Goal: Task Accomplishment & Management: Manage account settings

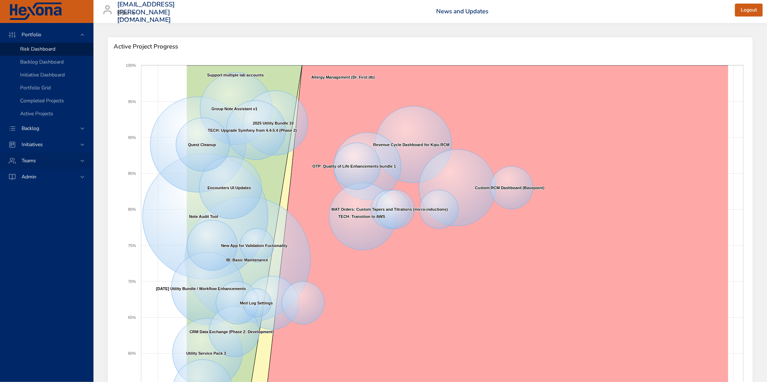
click at [70, 160] on div "Teams" at bounding box center [47, 161] width 63 height 8
click at [35, 97] on span "Dashboard" at bounding box center [32, 97] width 24 height 7
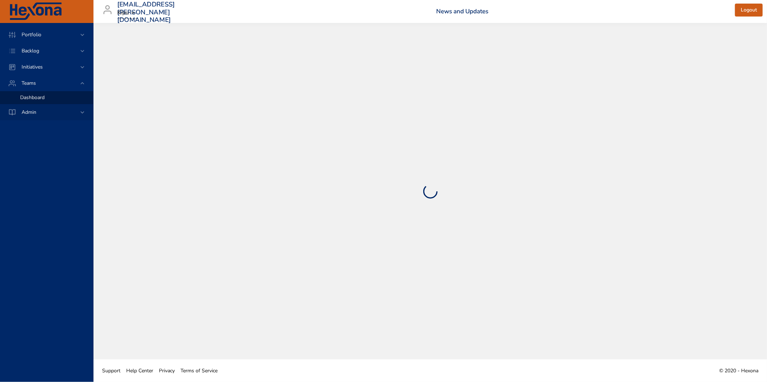
click at [32, 109] on span "Admin" at bounding box center [29, 112] width 26 height 7
click at [43, 115] on span "Team Management" at bounding box center [41, 113] width 42 height 7
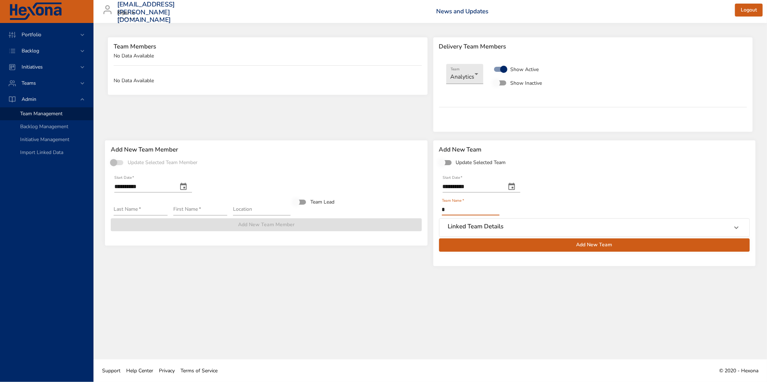
click at [487, 208] on input "*" at bounding box center [471, 210] width 58 height 12
type input "**********"
click at [478, 226] on h6 "Linked Team Details" at bounding box center [476, 226] width 56 height 7
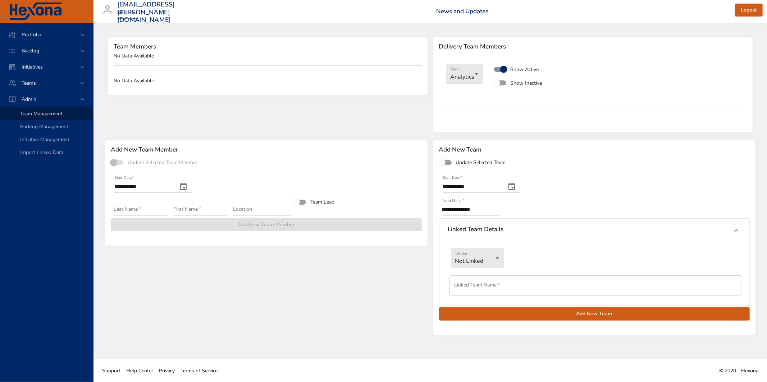
click at [498, 256] on body "**********" at bounding box center [383, 191] width 767 height 382
drag, startPoint x: 496, startPoint y: 270, endPoint x: 516, endPoint y: 270, distance: 20.1
click at [496, 270] on li "Jira" at bounding box center [477, 270] width 53 height 12
click at [572, 290] on input "text" at bounding box center [595, 286] width 293 height 20
click at [612, 331] on div "**********" at bounding box center [594, 238] width 322 height 194
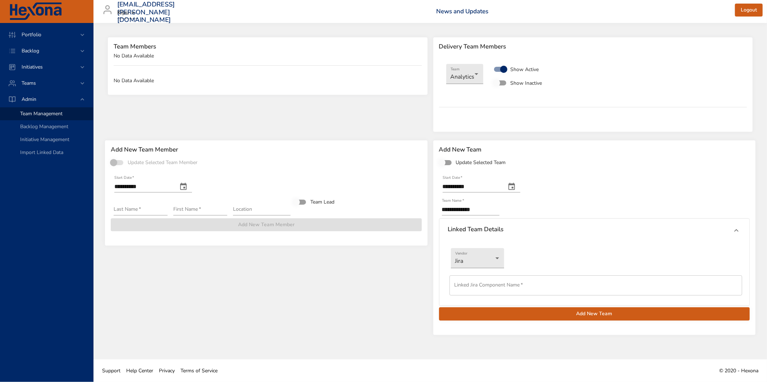
click at [638, 317] on span "Add New Team" at bounding box center [594, 314] width 299 height 9
click at [47, 79] on div "Teams" at bounding box center [47, 83] width 63 height 8
click at [52, 95] on div "Dashboard" at bounding box center [53, 97] width 67 height 7
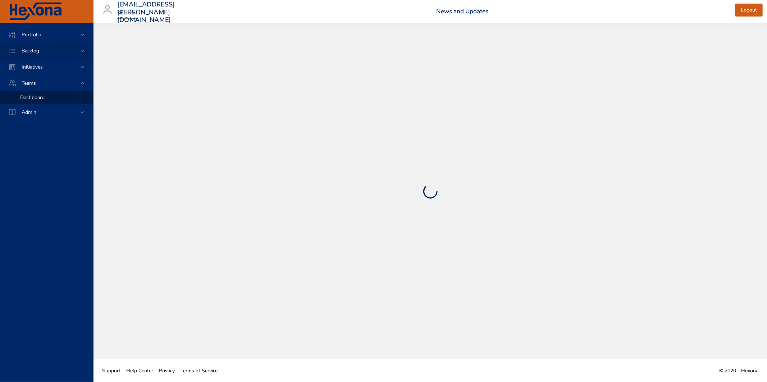
click at [64, 47] on div "Backlog" at bounding box center [47, 51] width 63 height 8
select select "***"
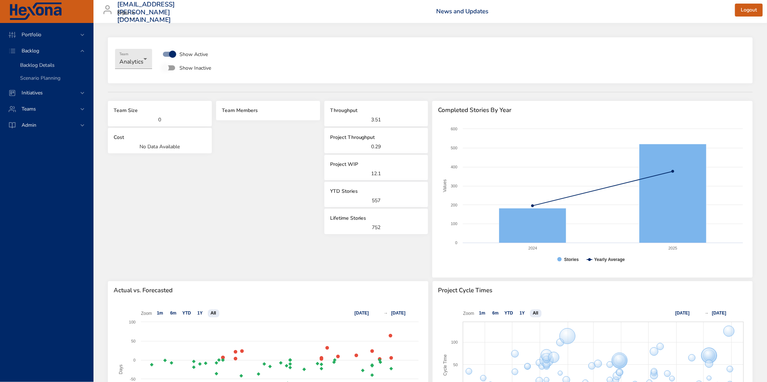
click at [45, 66] on span "Backlog Details" at bounding box center [37, 65] width 35 height 7
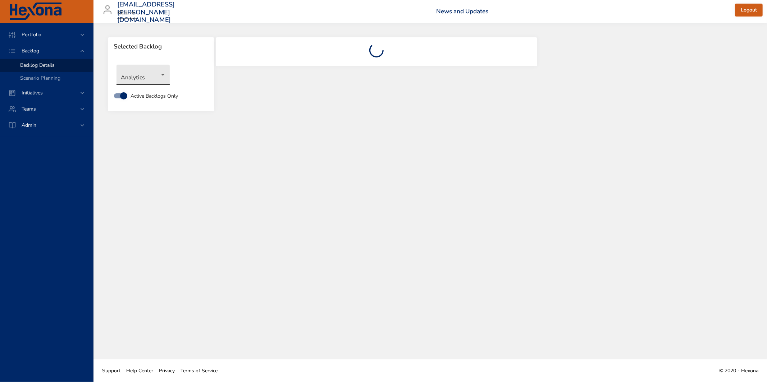
click at [134, 66] on body "Portfolio Backlog Backlog Details Scenario Planning Initiatives Teams Admin cha…" at bounding box center [383, 191] width 767 height 382
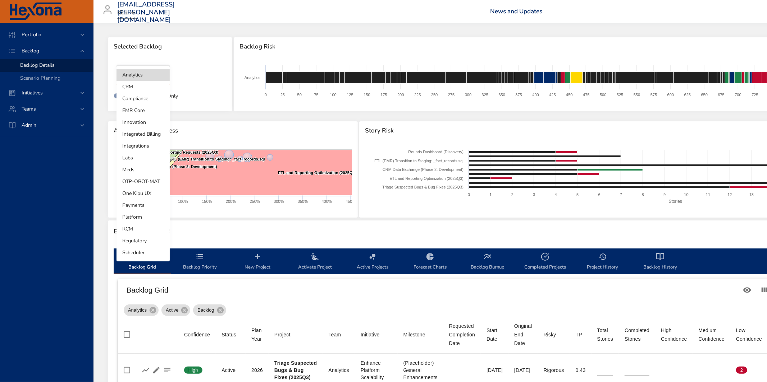
click at [52, 166] on div at bounding box center [383, 191] width 767 height 382
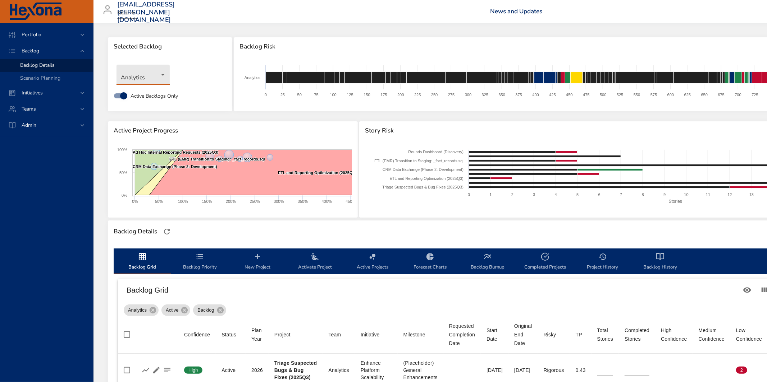
click at [151, 72] on body "Portfolio Backlog Backlog Details Scenario Planning Initiatives Teams Admin cha…" at bounding box center [383, 191] width 767 height 382
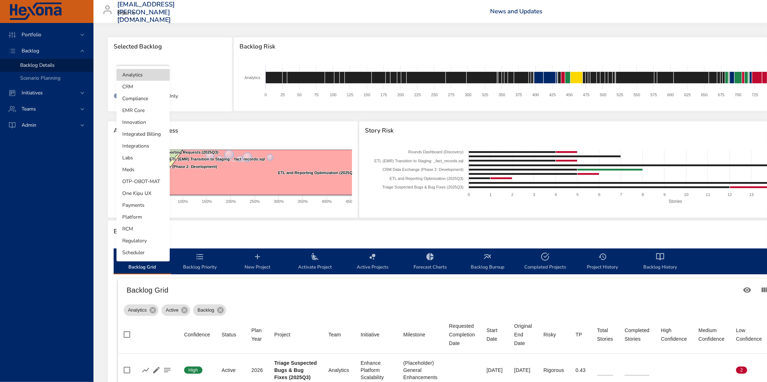
click at [149, 111] on li "EMR Core" at bounding box center [142, 111] width 53 height 12
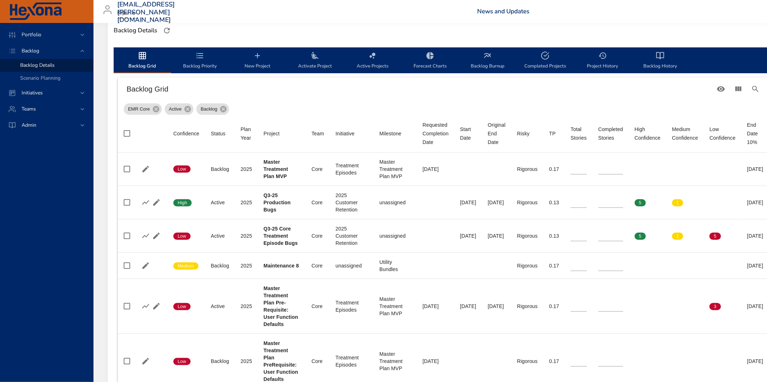
scroll to position [245, 0]
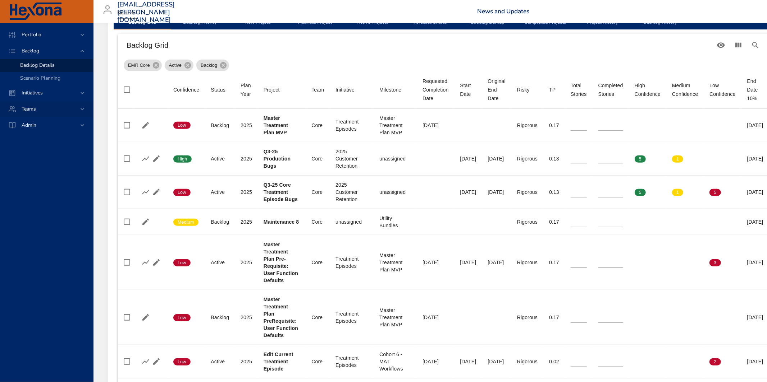
click at [58, 107] on div "Teams" at bounding box center [47, 109] width 63 height 8
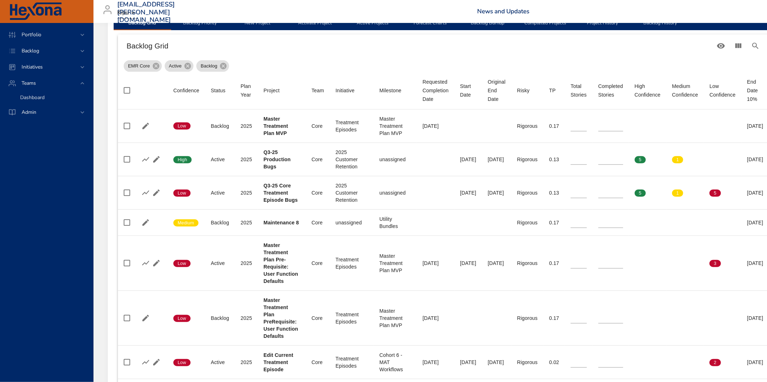
click at [42, 96] on span "Dashboard" at bounding box center [32, 97] width 24 height 7
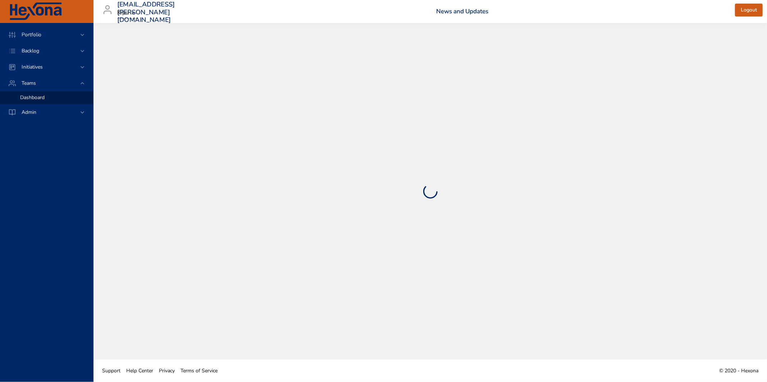
select select "***"
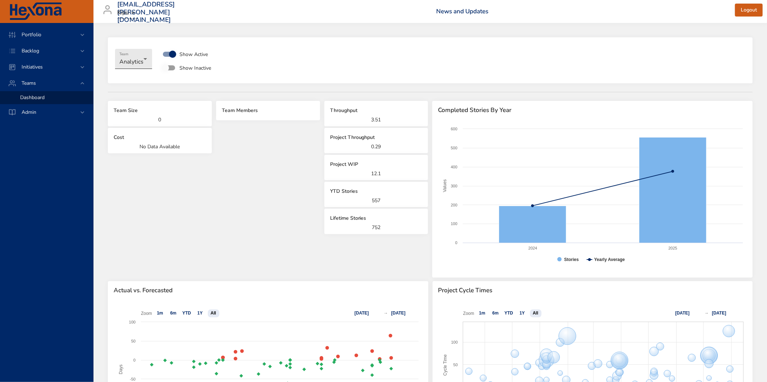
click at [138, 59] on body "**********" at bounding box center [383, 191] width 767 height 382
click at [140, 102] on li "EMR Clinical" at bounding box center [138, 106] width 46 height 12
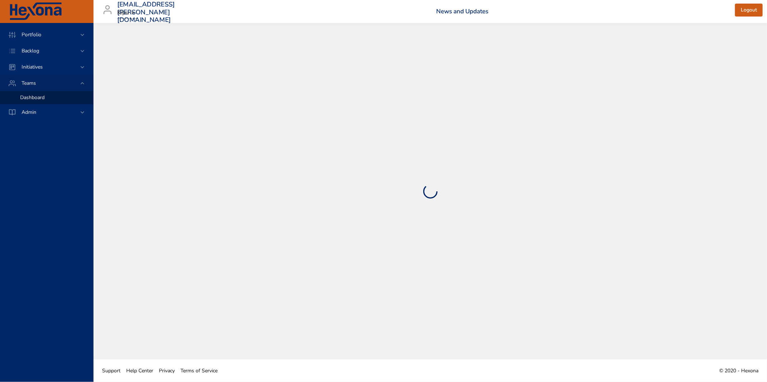
select select "**"
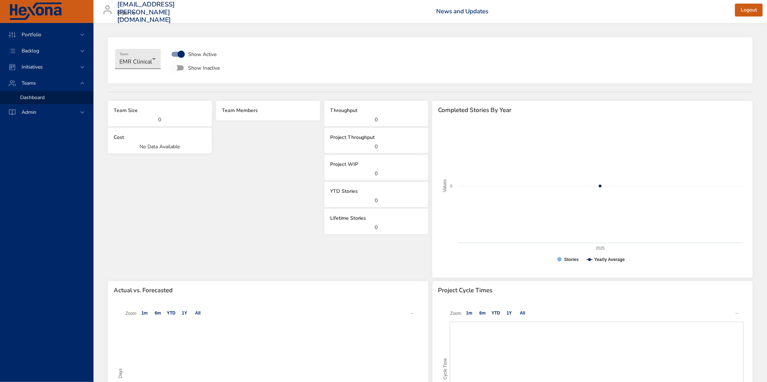
click at [134, 63] on body "Portfolio Backlog Initiatives Teams Dashboard Admin charlotte.yee@kipuhealth.co…" at bounding box center [383, 191] width 767 height 382
click at [45, 107] on div at bounding box center [383, 191] width 767 height 382
click at [47, 110] on div "Analytics Compliance Core CRM EMR Clinical IB - 1 Innovation Integrations Kipu …" at bounding box center [383, 191] width 767 height 382
click at [47, 112] on div "Admin" at bounding box center [47, 113] width 63 height 8
click at [45, 112] on span "Team Management" at bounding box center [41, 113] width 42 height 7
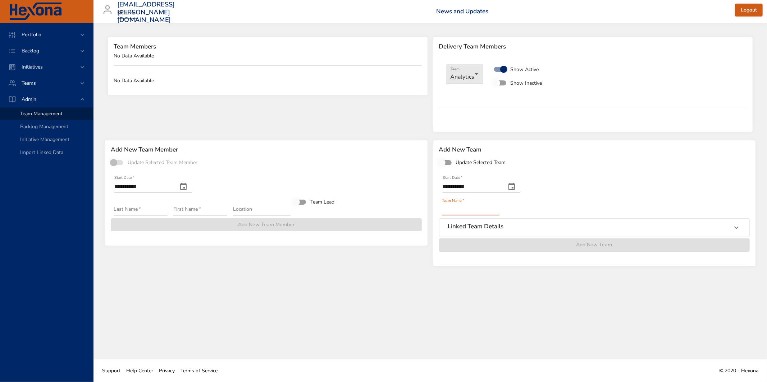
type input "**********"
type input "*********"
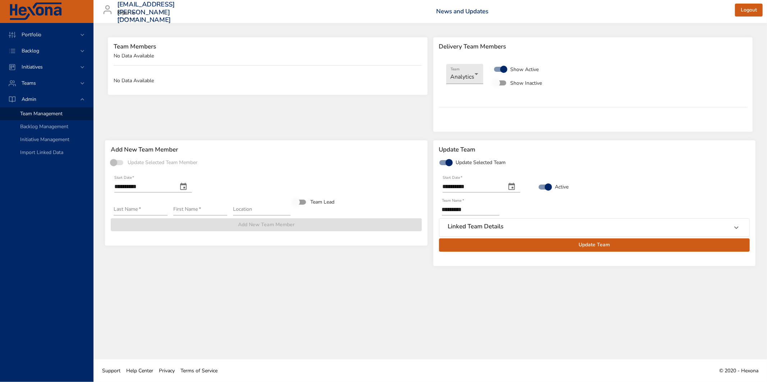
click at [495, 211] on input "*********" at bounding box center [471, 210] width 58 height 12
type input "**********"
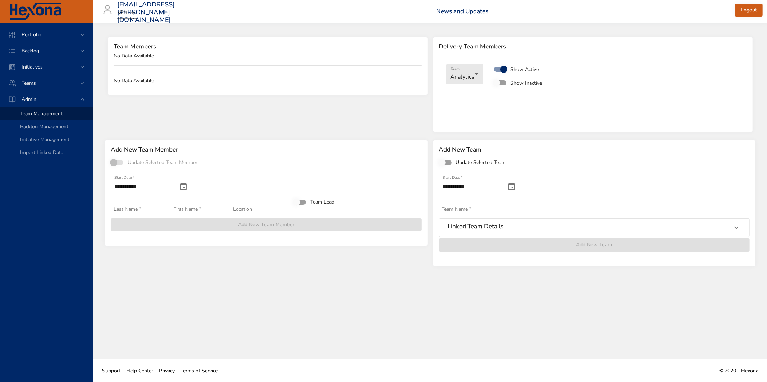
click at [467, 76] on body "**********" at bounding box center [383, 191] width 767 height 382
drag, startPoint x: 468, startPoint y: 97, endPoint x: 492, endPoint y: 122, distance: 34.8
click at [468, 97] on li "Core" at bounding box center [468, 98] width 44 height 12
type input "**********"
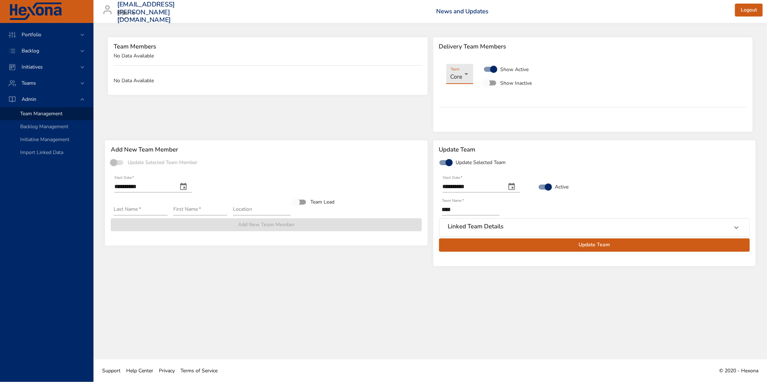
drag, startPoint x: 485, startPoint y: 208, endPoint x: 459, endPoint y: 213, distance: 26.7
click at [485, 208] on input "****" at bounding box center [471, 210] width 58 height 12
click at [440, 208] on div "**********" at bounding box center [594, 203] width 322 height 125
click at [442, 209] on input "****" at bounding box center [471, 210] width 58 height 12
type input "********"
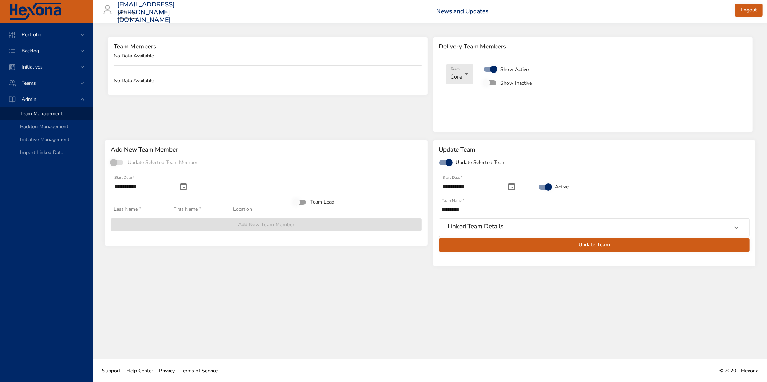
click at [516, 242] on span "Update Team" at bounding box center [594, 245] width 299 height 9
click at [31, 78] on div "Teams" at bounding box center [46, 83] width 93 height 16
click at [47, 95] on div "Dashboard" at bounding box center [53, 97] width 67 height 7
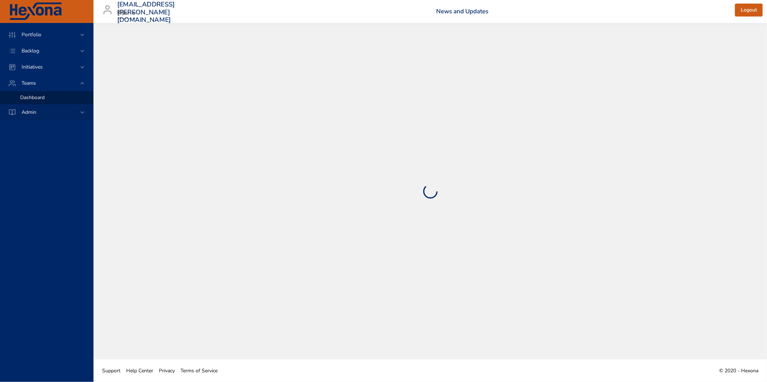
select select "***"
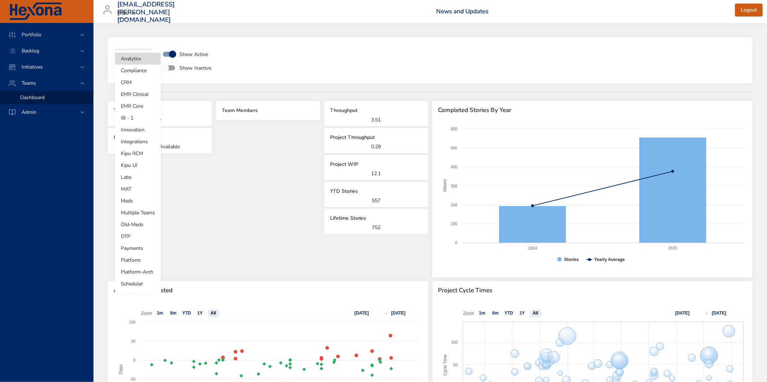
click at [140, 59] on body "**********" at bounding box center [383, 191] width 767 height 382
click at [39, 49] on div at bounding box center [383, 191] width 767 height 382
click at [35, 51] on div "Analytics Compliance CRM EMR Clinical EMR Core IB - 1 Innovation Integrations K…" at bounding box center [383, 191] width 767 height 382
click at [50, 50] on div "Backlog" at bounding box center [47, 51] width 63 height 8
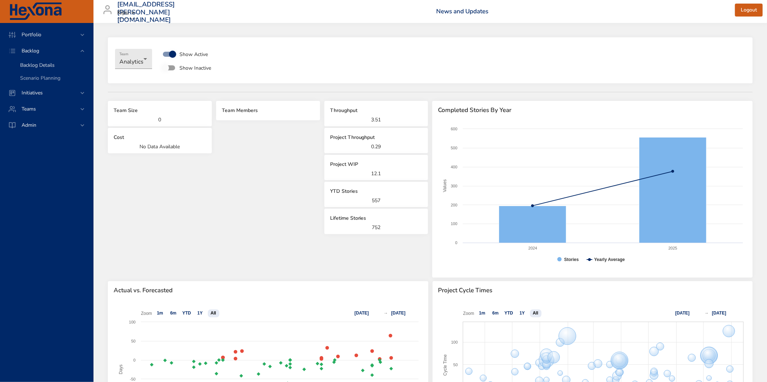
click at [48, 65] on span "Backlog Details" at bounding box center [37, 65] width 35 height 7
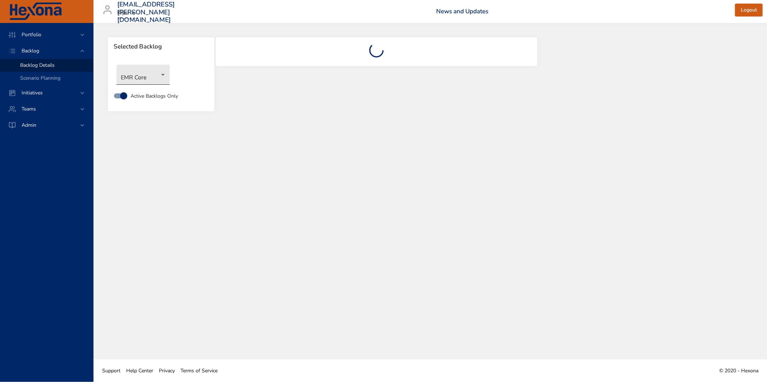
click at [169, 83] on body "Portfolio Backlog Backlog Details Scenario Planning Initiatives Teams Admin cha…" at bounding box center [383, 191] width 767 height 382
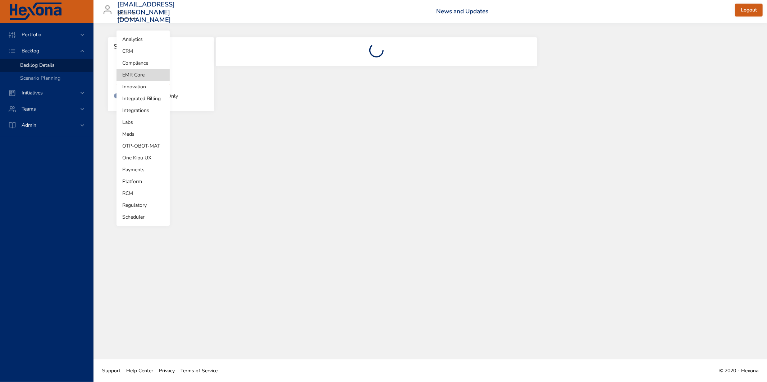
click at [73, 158] on div at bounding box center [383, 191] width 767 height 382
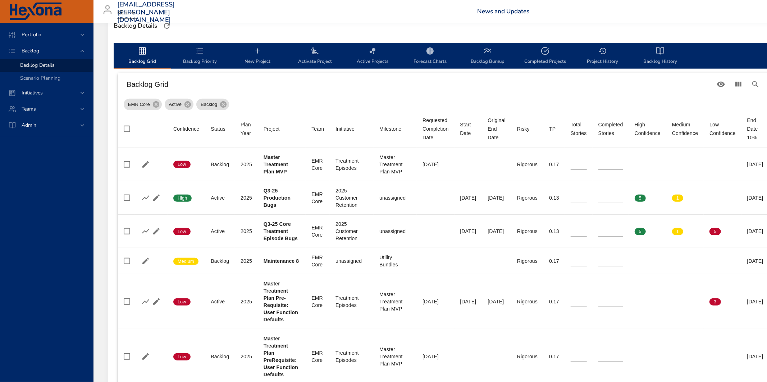
scroll to position [252, 0]
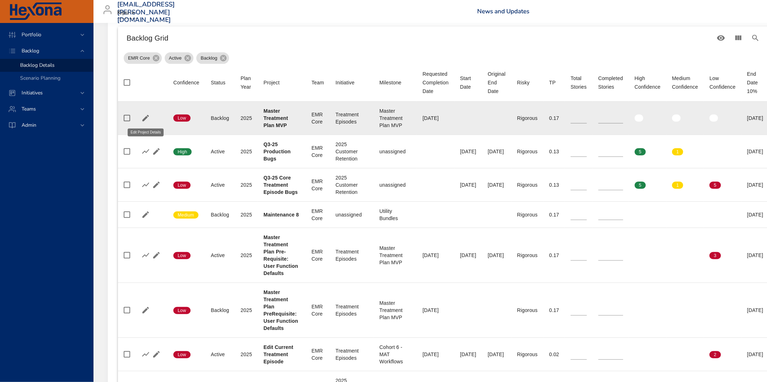
click at [144, 117] on icon "button" at bounding box center [145, 118] width 9 height 9
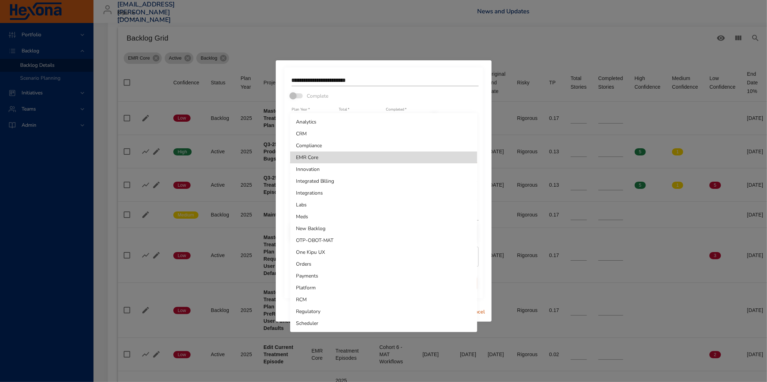
drag, startPoint x: 477, startPoint y: 86, endPoint x: 477, endPoint y: 90, distance: 4.3
click at [477, 86] on div at bounding box center [383, 191] width 767 height 382
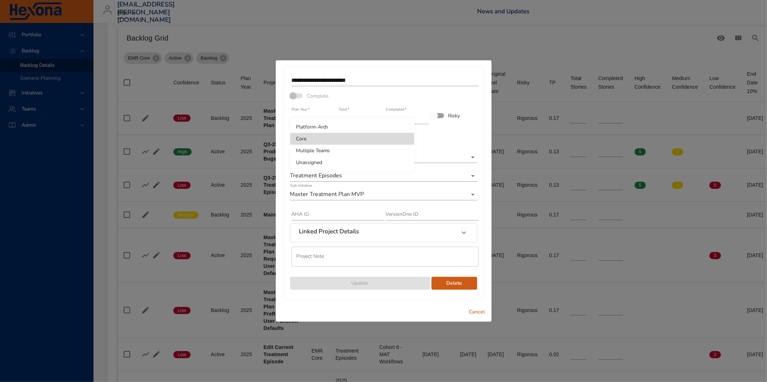
click at [456, 151] on div at bounding box center [383, 191] width 767 height 382
click at [438, 242] on div "Linked Project Details Vendor Not Linked Linked Project ID's   * ​" at bounding box center [383, 234] width 188 height 22
click at [446, 232] on div "Linked Project Details" at bounding box center [377, 232] width 156 height 9
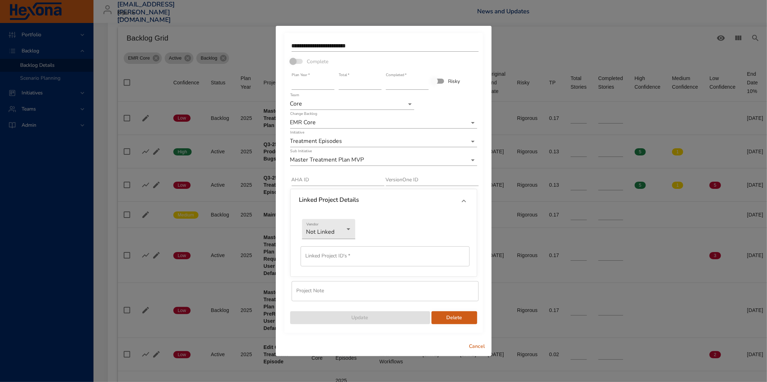
click at [474, 338] on div "Cancel" at bounding box center [384, 347] width 216 height 19
click at [475, 341] on button "Cancel" at bounding box center [476, 346] width 23 height 13
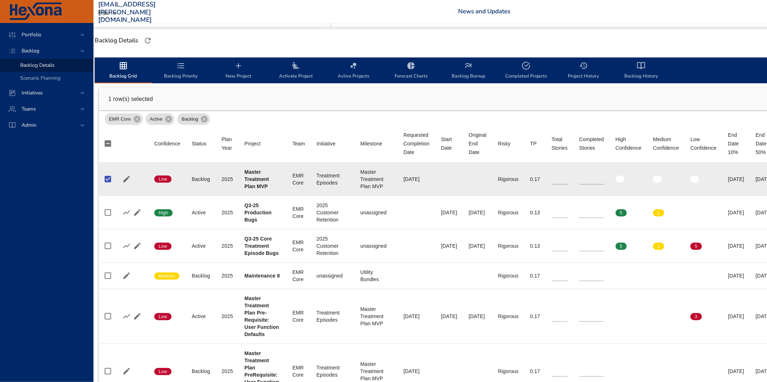
scroll to position [191, 128]
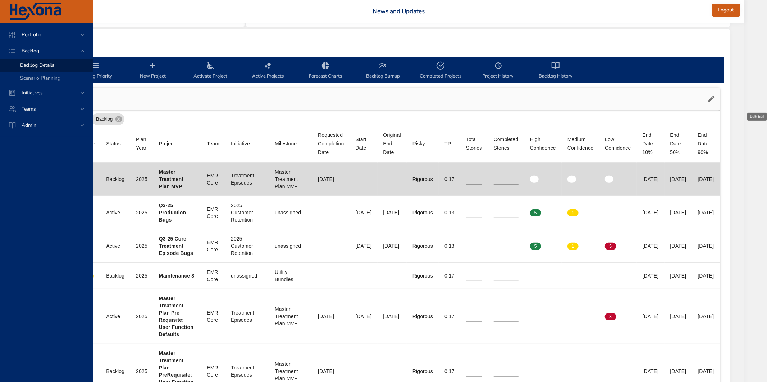
click at [715, 101] on icon "button" at bounding box center [711, 99] width 9 height 9
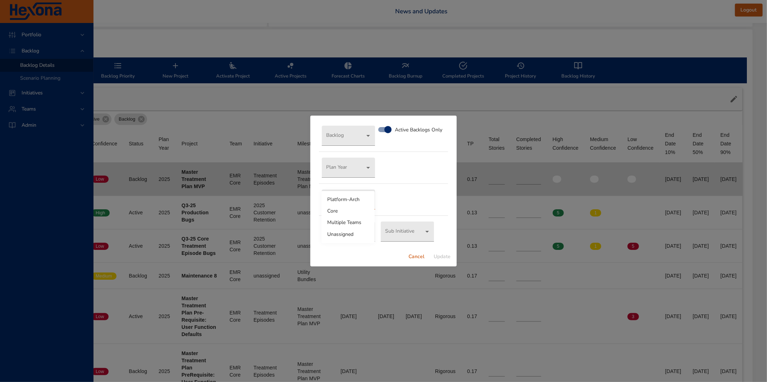
drag, startPoint x: 351, startPoint y: 208, endPoint x: 357, endPoint y: 201, distance: 9.7
click at [355, 191] on body "Portfolio Backlog Backlog Details Scenario Planning Initiatives Teams Admin cha…" at bounding box center [301, 0] width 767 height 382
click at [391, 130] on div at bounding box center [383, 191] width 767 height 382
click at [365, 191] on body "Portfolio Backlog Backlog Details Scenario Planning Initiatives Teams Admin cha…" at bounding box center [301, 0] width 767 height 382
click at [409, 188] on div at bounding box center [383, 191] width 767 height 382
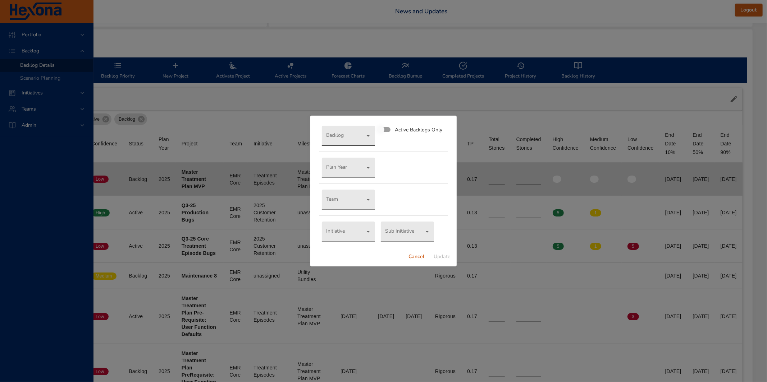
drag, startPoint x: 373, startPoint y: 148, endPoint x: 363, endPoint y: 137, distance: 14.5
click at [373, 147] on div "Backlog ​ Active Backlogs Only" at bounding box center [383, 136] width 129 height 26
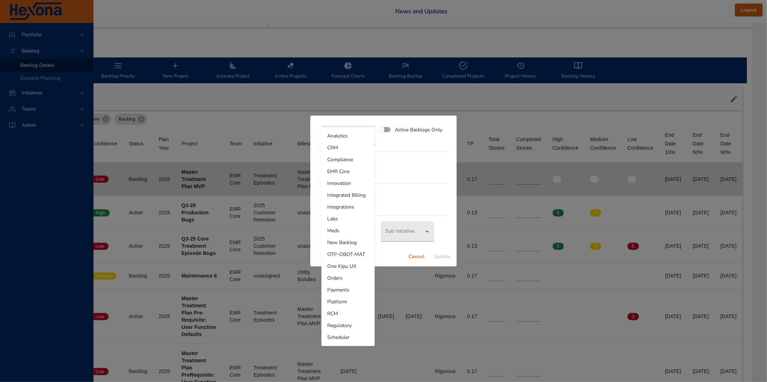
click at [363, 137] on body "Portfolio Backlog Backlog Details Scenario Planning Initiatives Teams Admin cha…" at bounding box center [301, 0] width 767 height 382
drag, startPoint x: 431, startPoint y: 176, endPoint x: 435, endPoint y: 257, distance: 81.7
click at [431, 176] on div at bounding box center [383, 191] width 767 height 382
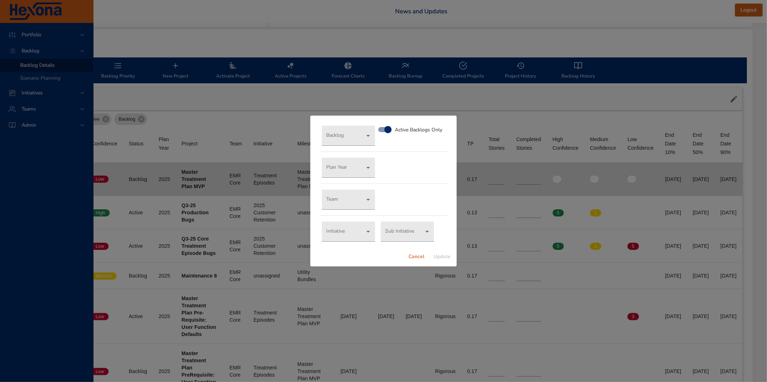
click at [417, 260] on span "Cancel" at bounding box center [416, 257] width 17 height 9
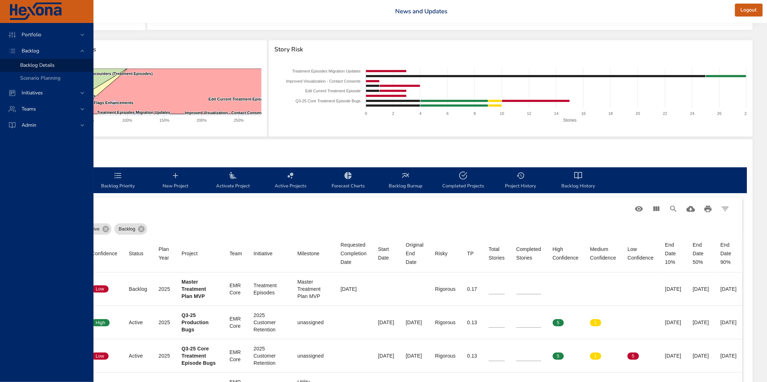
scroll to position [0, 128]
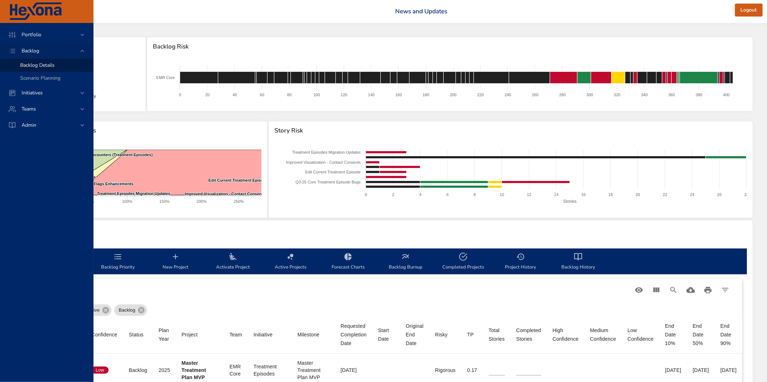
click at [40, 58] on div "Backlog" at bounding box center [46, 51] width 93 height 16
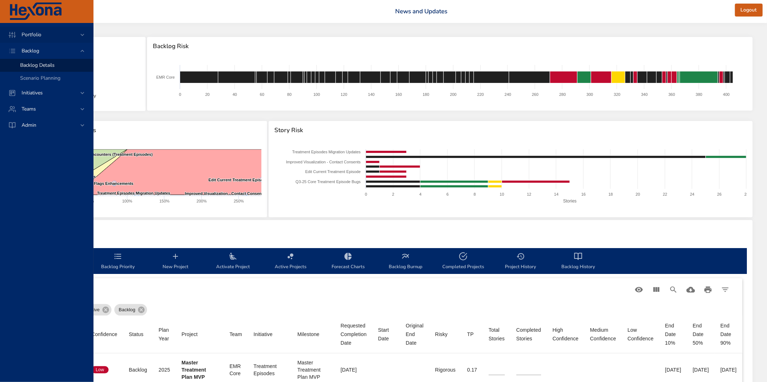
click at [38, 32] on span "Portfolio" at bounding box center [31, 34] width 31 height 7
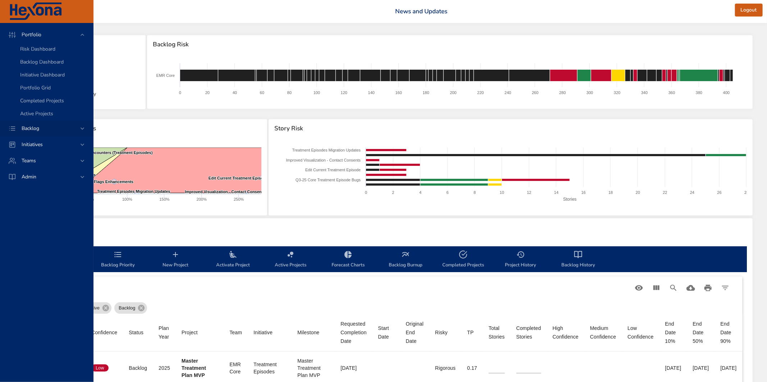
scroll to position [4, 126]
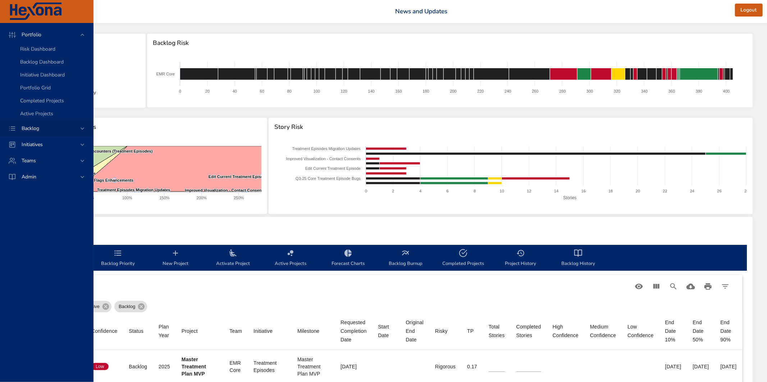
click at [45, 130] on span "Backlog" at bounding box center [30, 128] width 29 height 7
drag, startPoint x: 46, startPoint y: 103, endPoint x: 46, endPoint y: 95, distance: 8.3
click at [46, 103] on div "Teams" at bounding box center [46, 109] width 93 height 16
click at [46, 93] on link "Dashboard" at bounding box center [46, 97] width 93 height 13
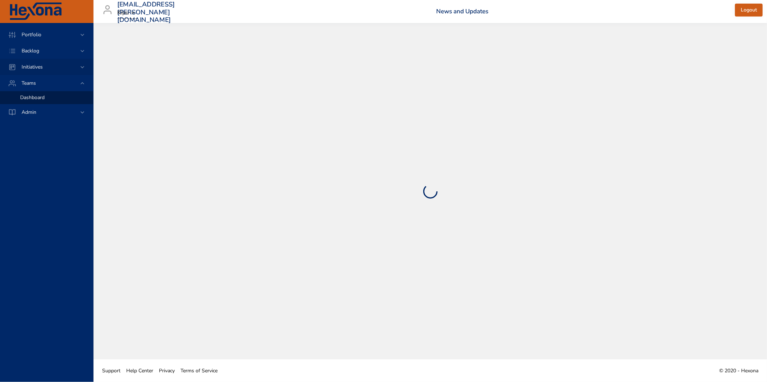
click at [60, 63] on div "Initiatives" at bounding box center [47, 67] width 63 height 8
click at [40, 40] on div "Portfolio" at bounding box center [46, 35] width 93 height 16
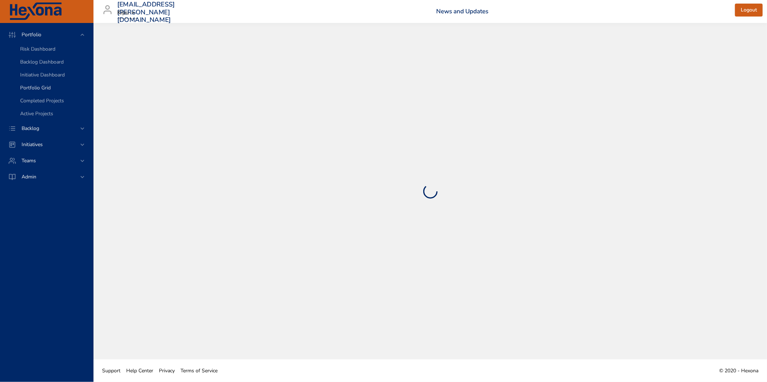
select select "***"
click at [52, 127] on div "Backlog" at bounding box center [47, 129] width 63 height 8
click at [48, 68] on span "Backlog Details" at bounding box center [37, 65] width 35 height 7
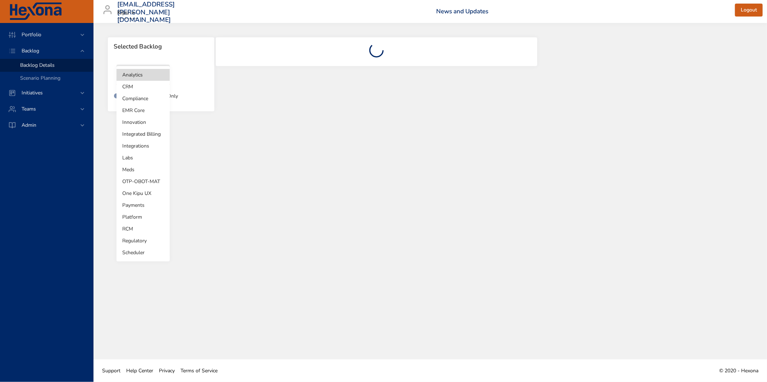
click at [162, 75] on body "Portfolio Backlog Backlog Details Scenario Planning Initiatives Teams Admin cha…" at bounding box center [383, 191] width 767 height 382
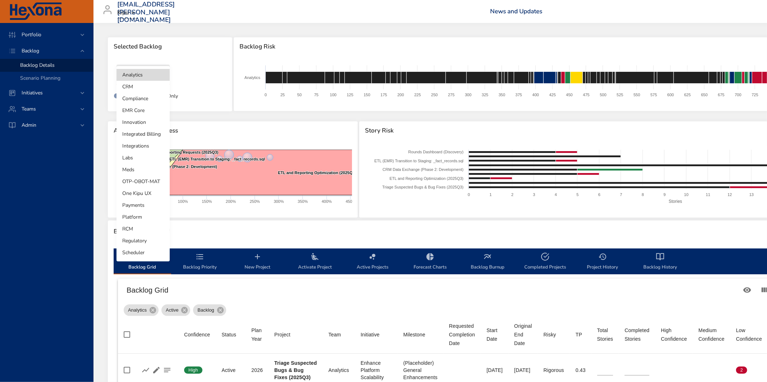
click at [37, 159] on div at bounding box center [383, 191] width 767 height 382
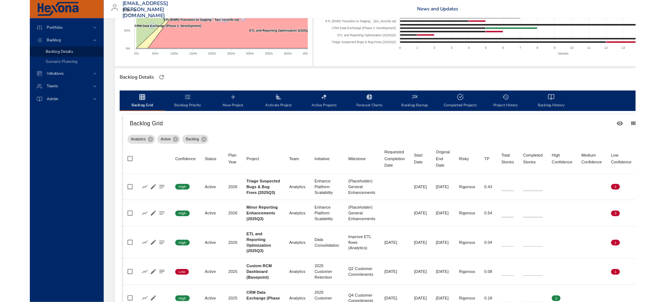
scroll to position [169, 0]
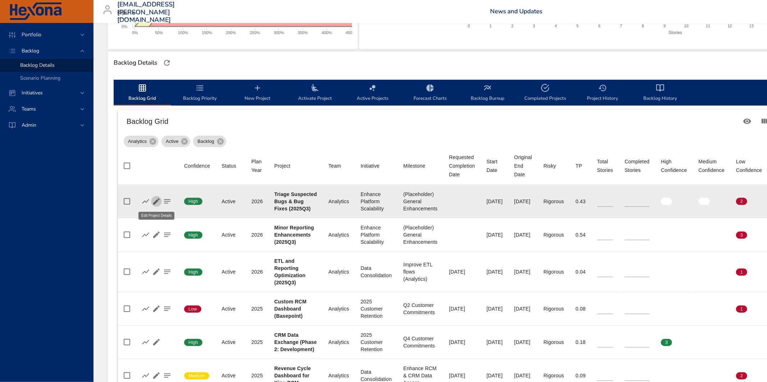
click at [156, 203] on icon "button" at bounding box center [156, 201] width 9 height 9
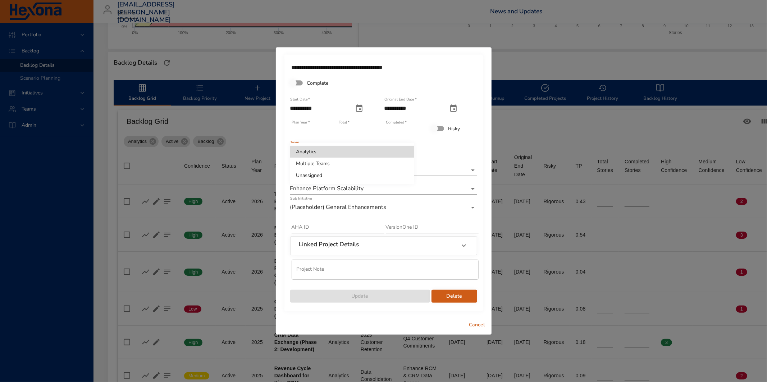
click at [412, 153] on body "Portfolio Backlog Backlog Details Scenario Planning Initiatives Teams Admin cha…" at bounding box center [383, 22] width 767 height 382
click at [572, 96] on div at bounding box center [383, 191] width 767 height 382
drag, startPoint x: 450, startPoint y: 155, endPoint x: 424, endPoint y: 159, distance: 26.2
click at [450, 155] on div "**********" at bounding box center [383, 182] width 188 height 244
click at [399, 155] on body "Portfolio Backlog Backlog Details Scenario Planning Initiatives Teams Admin cha…" at bounding box center [383, 22] width 767 height 382
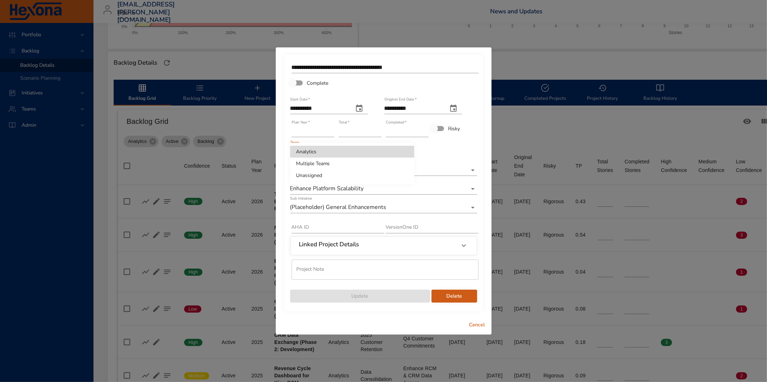
click at [466, 159] on div at bounding box center [383, 191] width 767 height 382
click at [412, 170] on body "Portfolio Backlog Backlog Details Scenario Planning Initiatives Teams Admin cha…" at bounding box center [383, 22] width 767 height 382
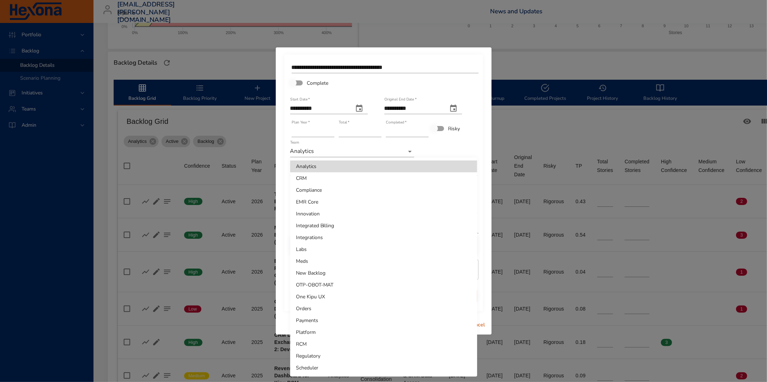
click at [452, 149] on div at bounding box center [383, 191] width 767 height 382
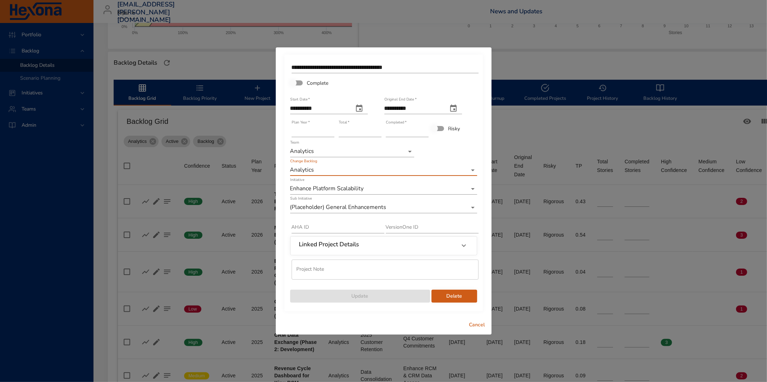
click at [357, 168] on body "Portfolio Backlog Backlog Details Scenario Planning Initiatives Teams Admin cha…" at bounding box center [383, 22] width 767 height 382
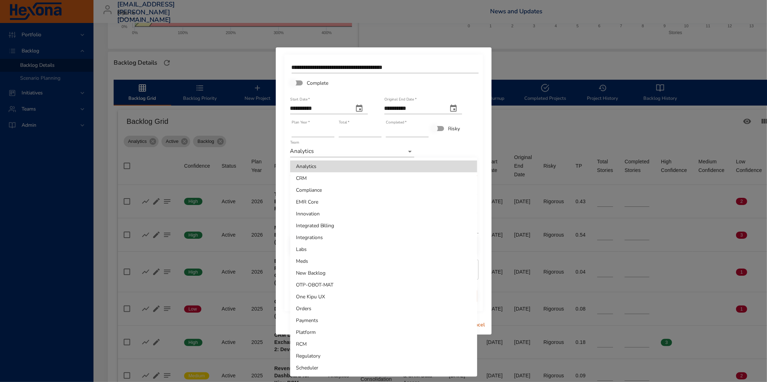
click at [440, 149] on div at bounding box center [383, 191] width 767 height 382
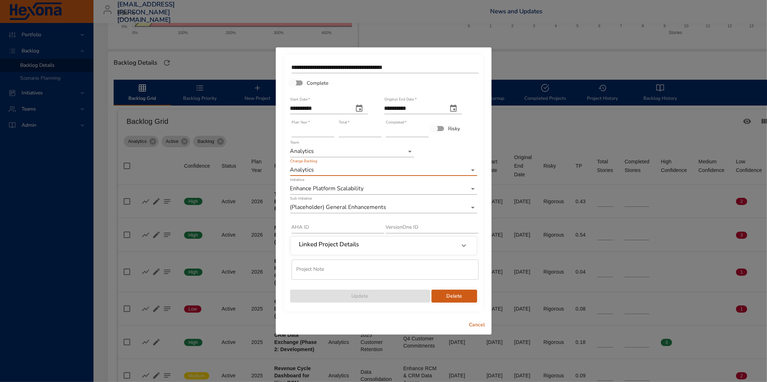
click at [447, 168] on body "Portfolio Backlog Backlog Details Scenario Planning Initiatives Teams Admin cha…" at bounding box center [383, 22] width 767 height 382
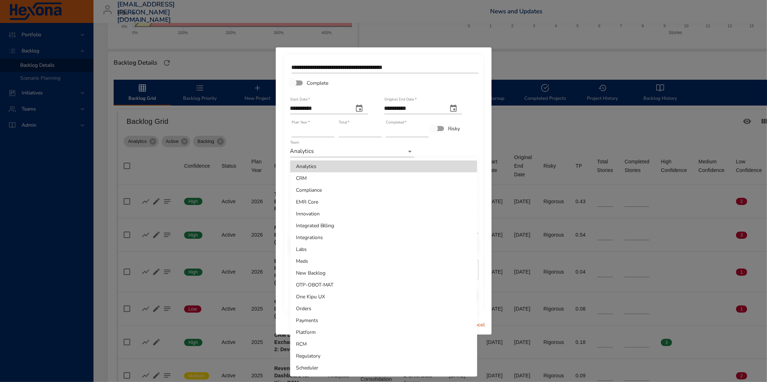
click at [451, 151] on div at bounding box center [383, 191] width 767 height 382
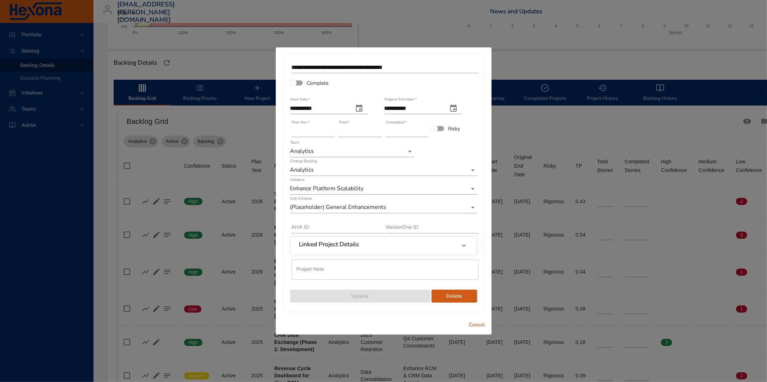
click at [569, 90] on div "**********" at bounding box center [383, 191] width 767 height 382
click at [472, 321] on span "Cancel" at bounding box center [476, 325] width 17 height 9
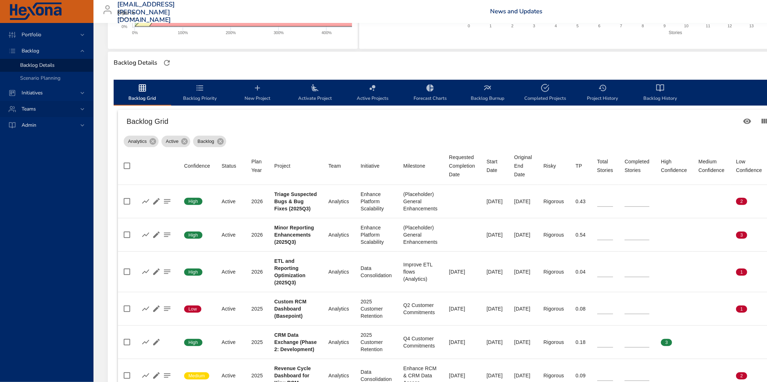
click at [67, 109] on div "Teams" at bounding box center [47, 109] width 63 height 8
click at [45, 106] on div "Admin" at bounding box center [46, 112] width 93 height 16
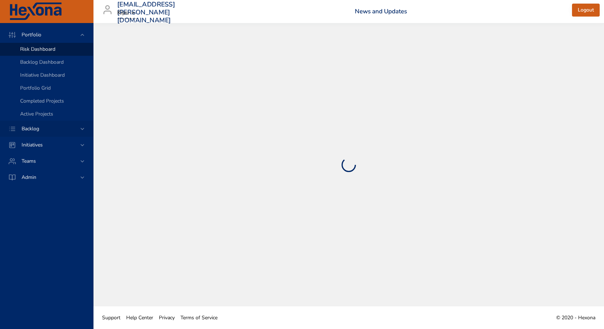
click at [46, 132] on div "Backlog" at bounding box center [46, 128] width 93 height 16
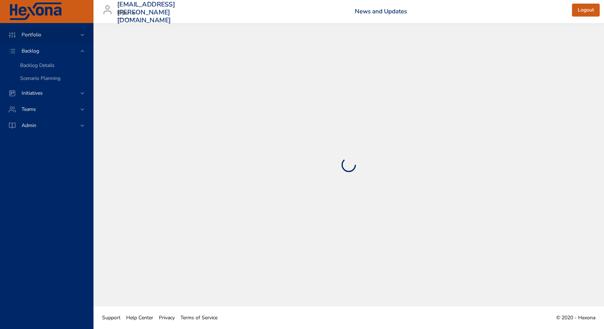
click at [32, 35] on span "Portfolio" at bounding box center [31, 34] width 31 height 7
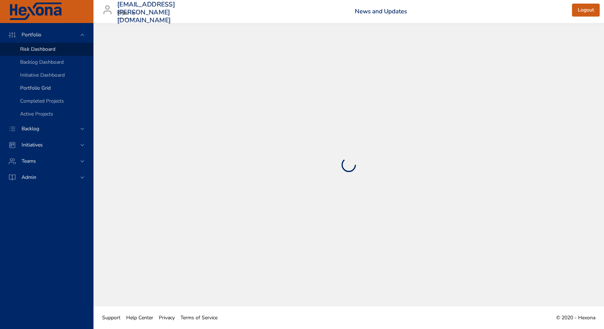
click at [40, 85] on span "Portfolio Grid" at bounding box center [35, 87] width 31 height 7
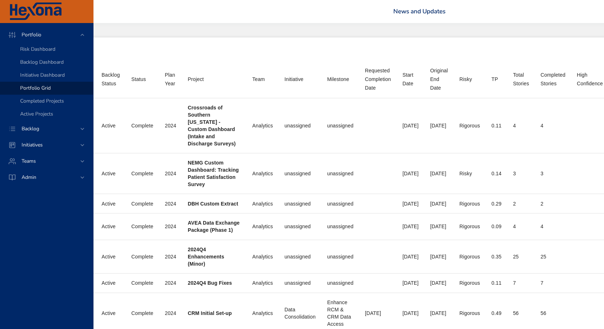
scroll to position [0, 262]
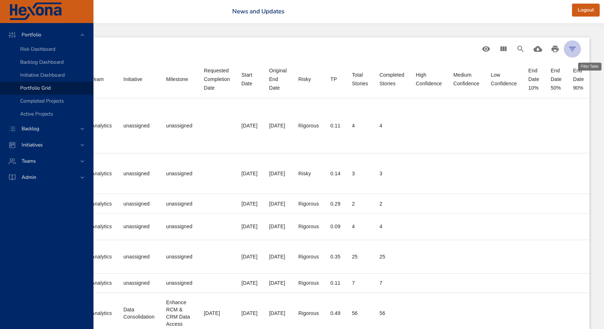
click at [568, 54] on button "Filter Table" at bounding box center [572, 48] width 17 height 17
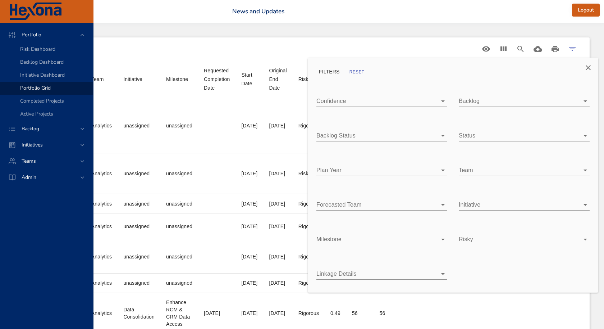
click at [359, 204] on body "Portfolio Risk Dashboard Backlog Dashboard Initiative Dashboard Portfolio Grid …" at bounding box center [57, 164] width 604 height 329
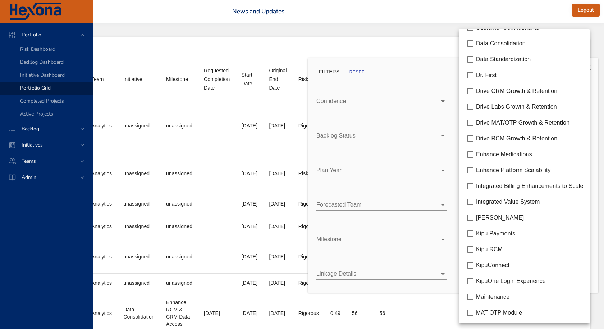
scroll to position [108, 0]
click at [390, 144] on div at bounding box center [302, 164] width 604 height 329
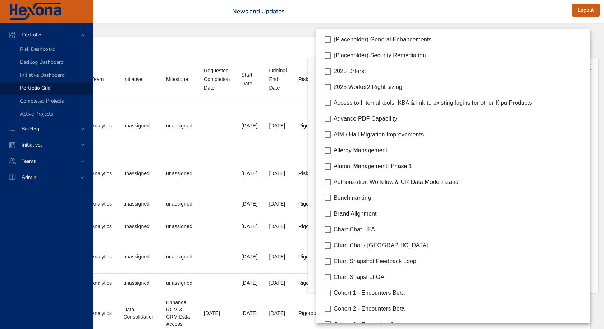
click at [359, 238] on body "Portfolio Risk Dashboard Backlog Dashboard Initiative Dashboard Portfolio Grid …" at bounding box center [57, 164] width 604 height 329
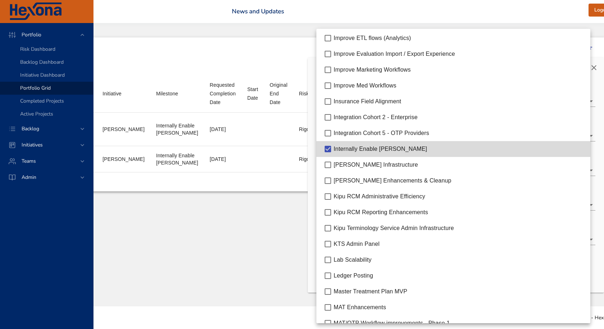
scroll to position [0, 251]
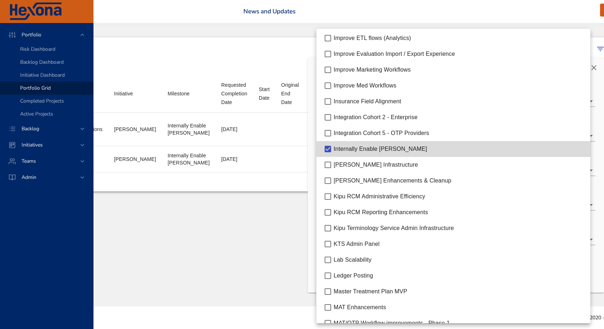
click at [277, 77] on div at bounding box center [302, 164] width 604 height 329
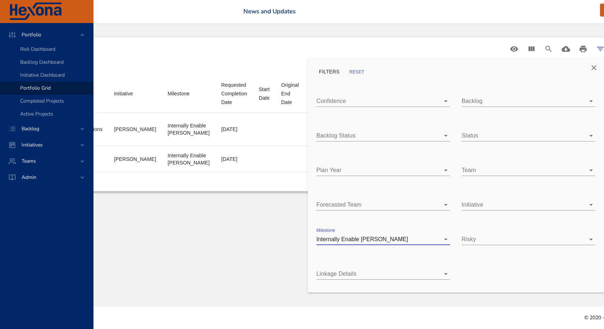
click at [591, 69] on icon "Close" at bounding box center [593, 67] width 9 height 9
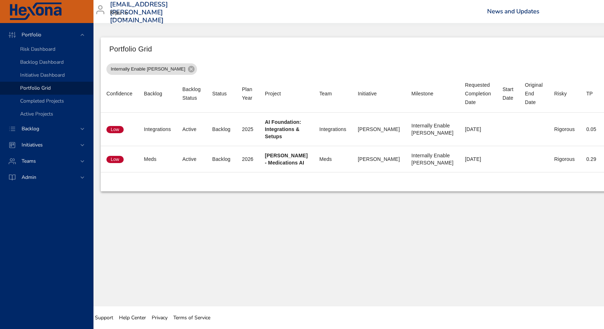
scroll to position [0, 0]
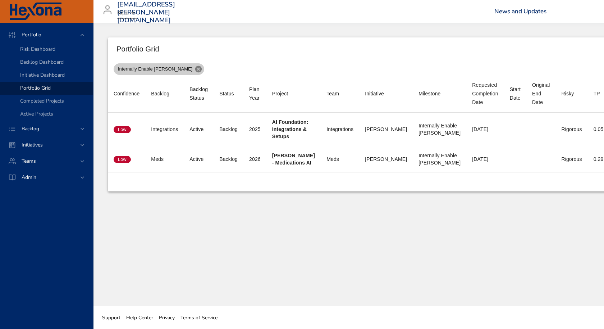
click at [194, 69] on icon at bounding box center [198, 69] width 8 height 8
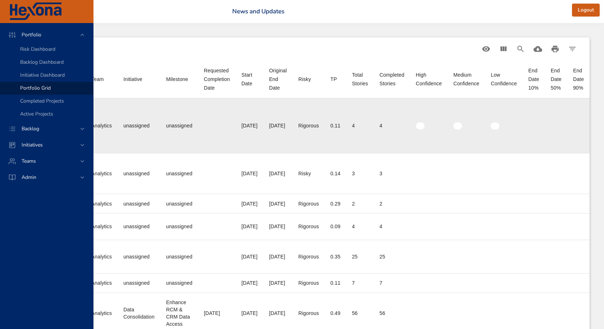
scroll to position [0, 262]
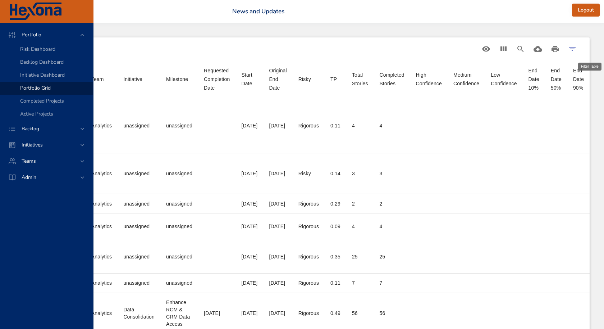
click at [569, 47] on icon "Filter Table" at bounding box center [572, 49] width 6 height 4
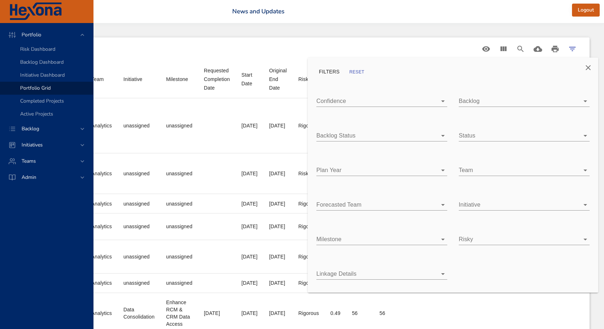
click at [359, 199] on body "Portfolio Risk Dashboard Backlog Dashboard Initiative Dashboard Portfolio Grid …" at bounding box center [57, 164] width 604 height 329
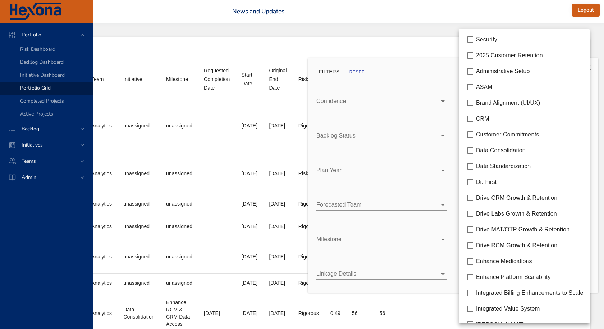
click at [418, 233] on div at bounding box center [302, 164] width 604 height 329
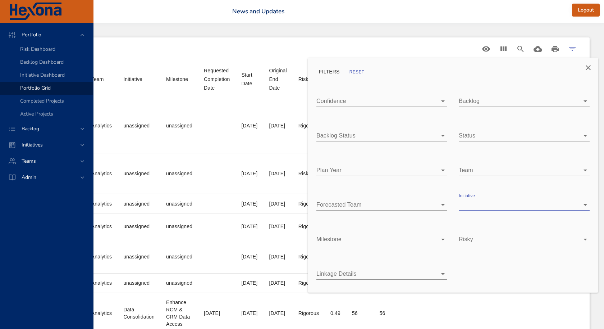
click at [427, 239] on div "Security 2025 Customer Retention Administrative Setup ASAM Brand Alignment (UI/…" at bounding box center [302, 164] width 604 height 329
click at [359, 239] on body "Portfolio Risk Dashboard Backlog Dashboard Initiative Dashboard Portfolio Grid …" at bounding box center [57, 164] width 604 height 329
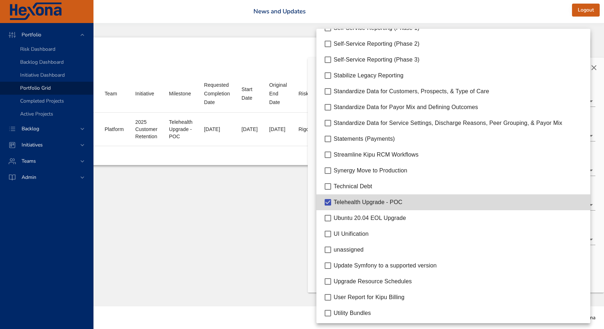
scroll to position [0, 220]
click at [232, 207] on div at bounding box center [302, 164] width 604 height 329
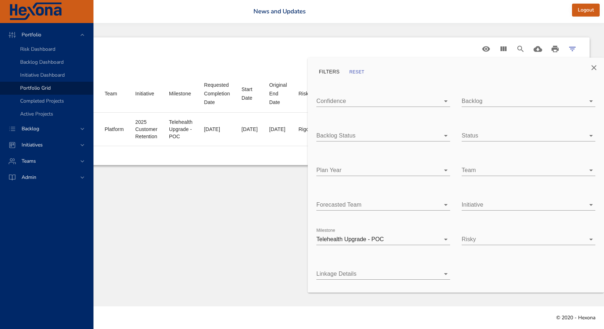
click at [240, 200] on div at bounding box center [302, 164] width 604 height 329
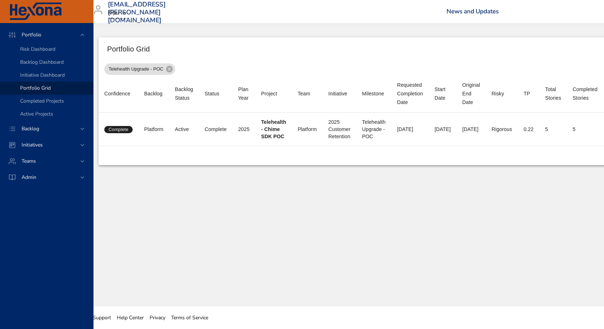
scroll to position [0, 0]
